Goal: Transaction & Acquisition: Download file/media

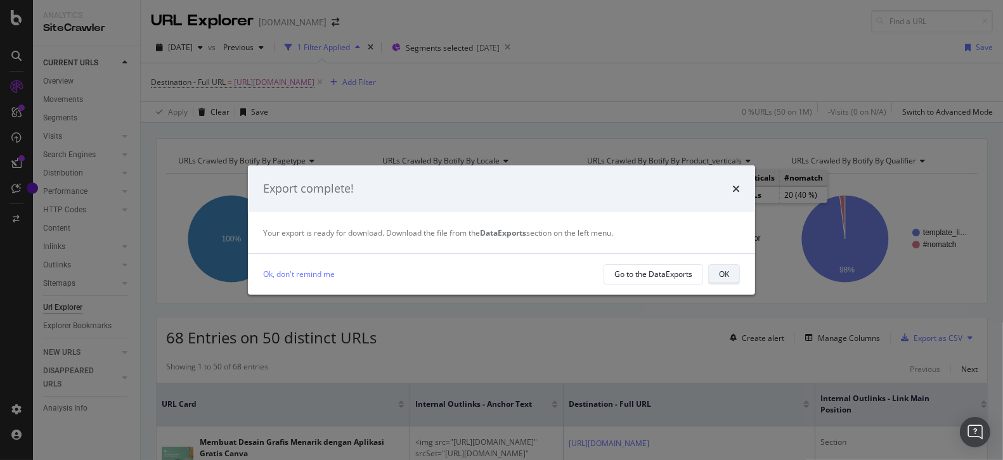
scroll to position [90, 0]
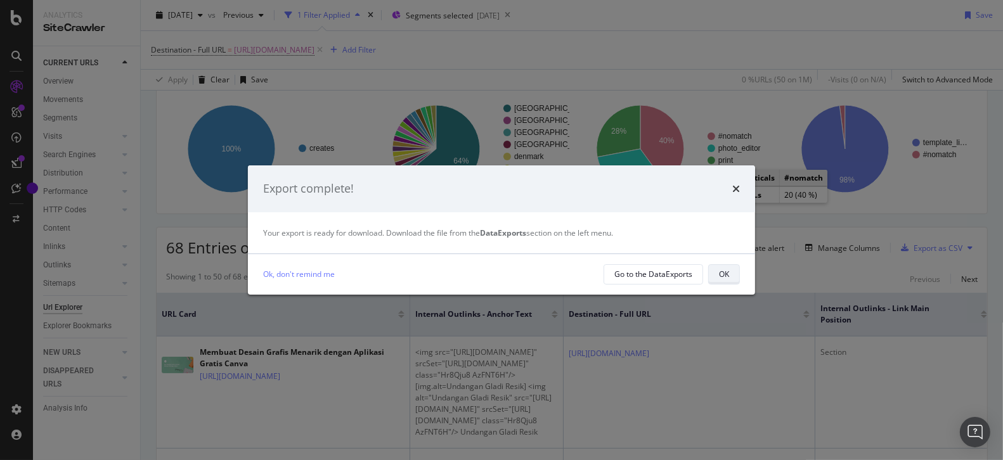
click at [722, 274] on div "OK" at bounding box center [724, 274] width 10 height 11
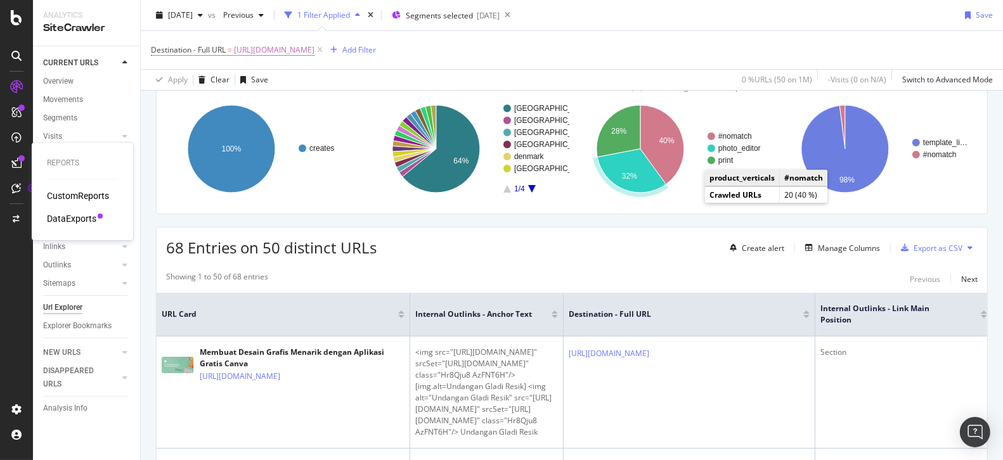
click at [79, 220] on div "DataExports" at bounding box center [71, 218] width 49 height 13
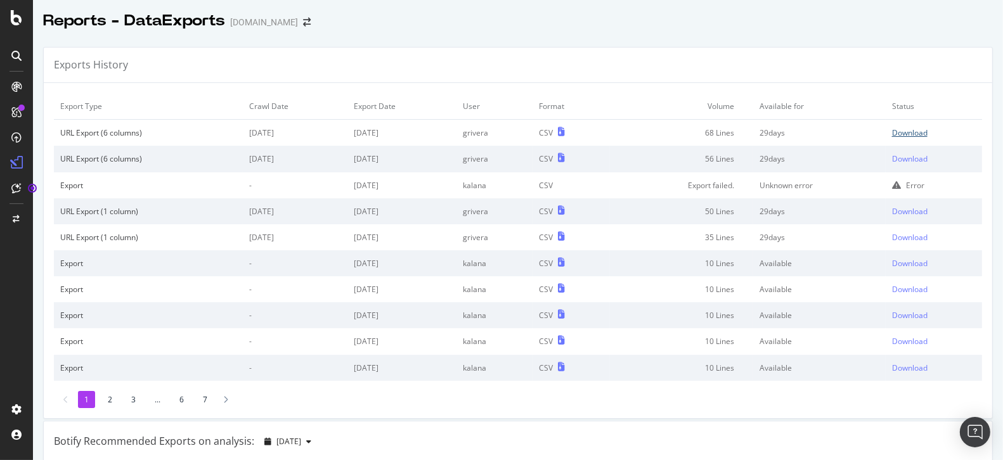
click at [920, 128] on div "Download" at bounding box center [910, 132] width 36 height 11
